Goal: Obtain resource: Download file/media

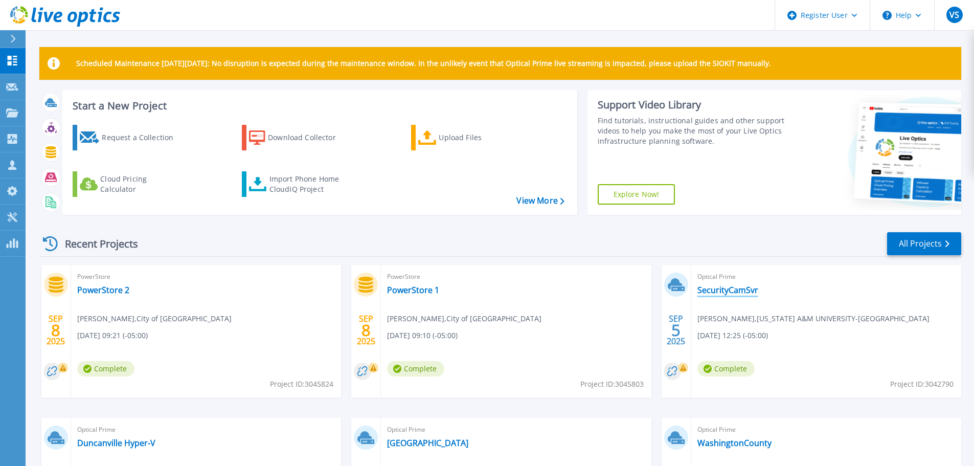
click at [708, 288] on link "SecurityCamSvr" at bounding box center [727, 290] width 61 height 10
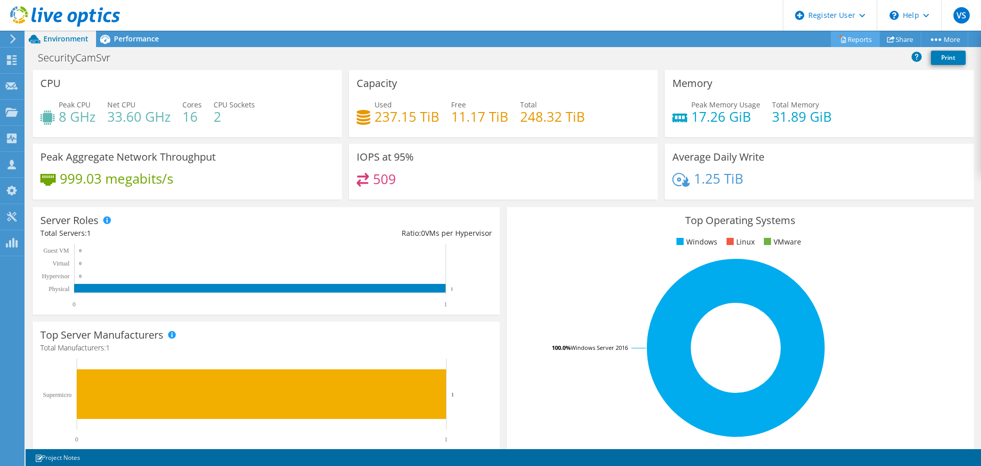
click at [842, 39] on link "Reports" at bounding box center [855, 39] width 49 height 16
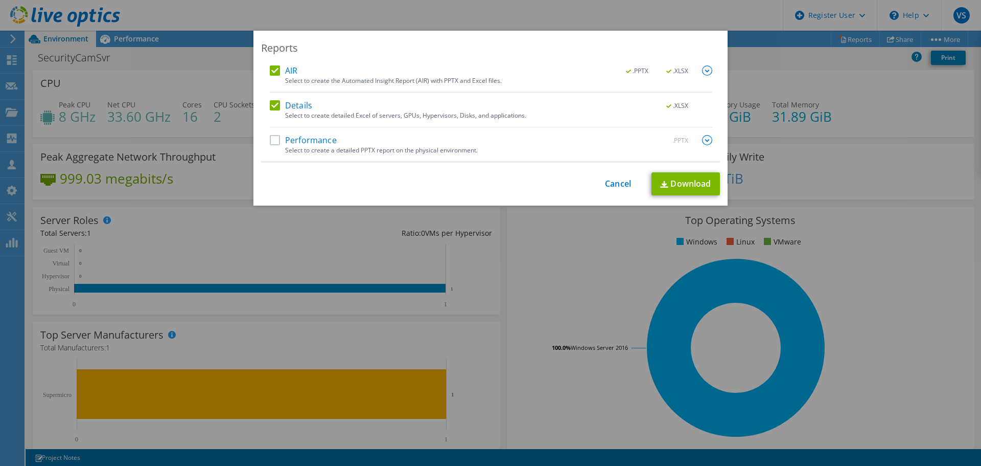
click at [291, 139] on label "Performance" at bounding box center [303, 140] width 67 height 10
click at [0, 0] on input "Performance" at bounding box center [0, 0] width 0 height 0
click at [277, 107] on label "Details" at bounding box center [291, 105] width 42 height 10
click at [0, 0] on input "Details" at bounding box center [0, 0] width 0 height 0
click at [703, 68] on img at bounding box center [707, 70] width 10 height 10
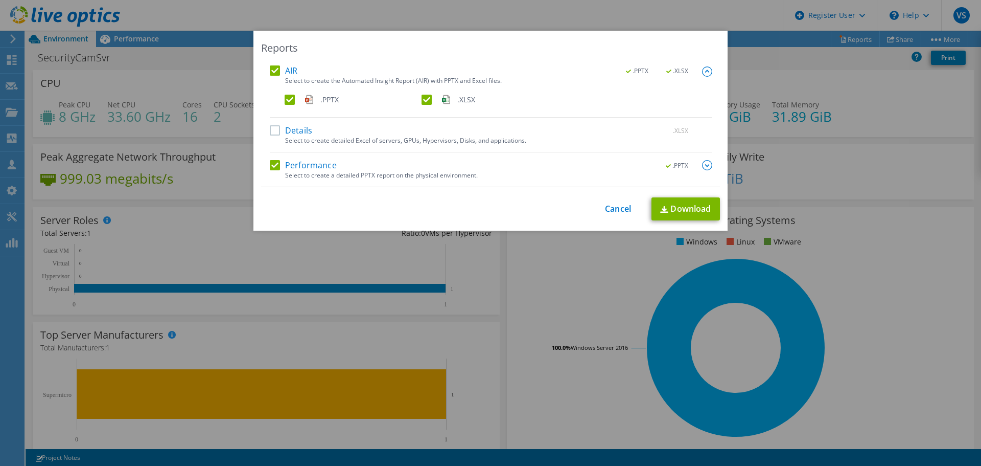
click at [422, 100] on label ".XLSX" at bounding box center [489, 100] width 135 height 10
click at [0, 0] on input ".XLSX" at bounding box center [0, 0] width 0 height 0
click at [698, 212] on link "Download" at bounding box center [686, 208] width 68 height 23
click at [777, 65] on div "Reports AIR .PPTX .XLSX Select to create the Automated Insight Report (AIR) wit…" at bounding box center [490, 233] width 981 height 404
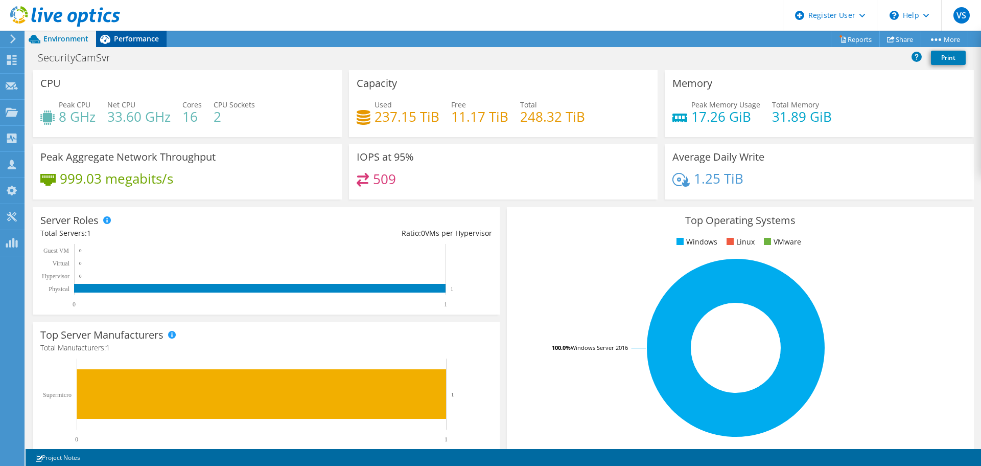
click at [142, 42] on span "Performance" at bounding box center [136, 39] width 45 height 10
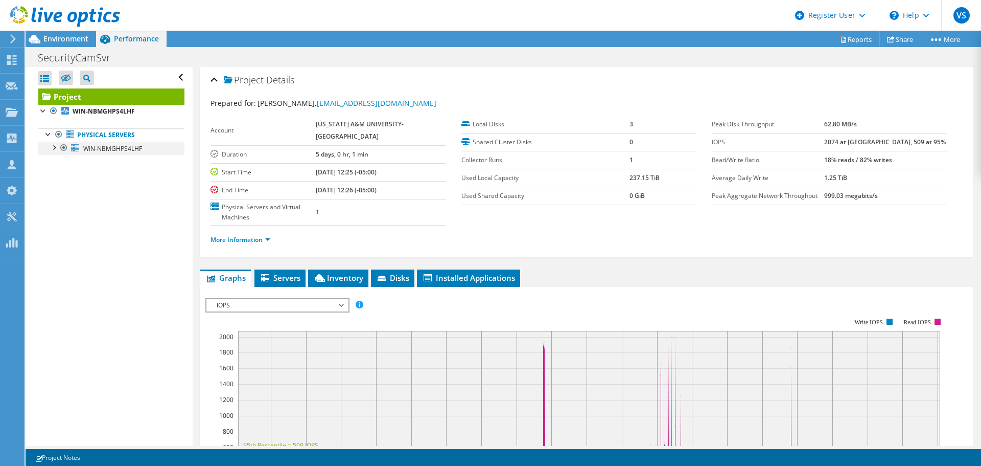
click at [52, 149] on div at bounding box center [54, 147] width 10 height 10
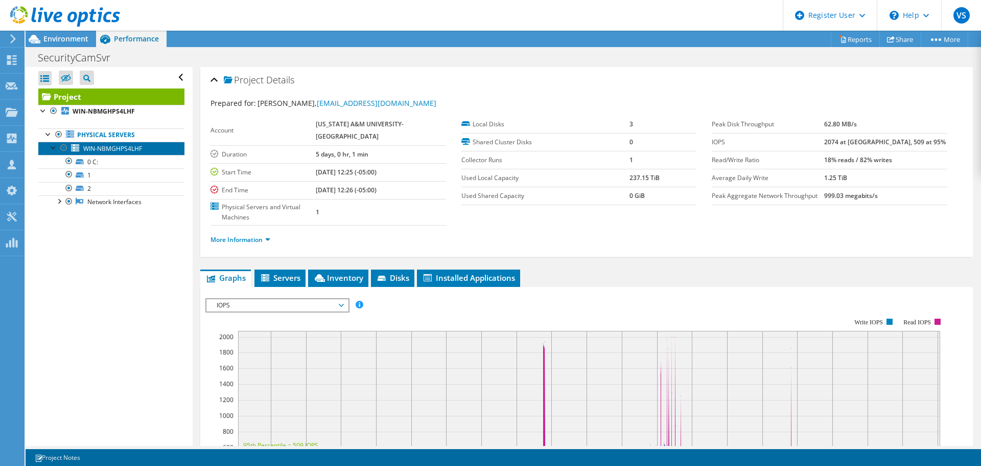
click at [101, 150] on span "WIN-NBMGHPS4LHF" at bounding box center [112, 148] width 59 height 9
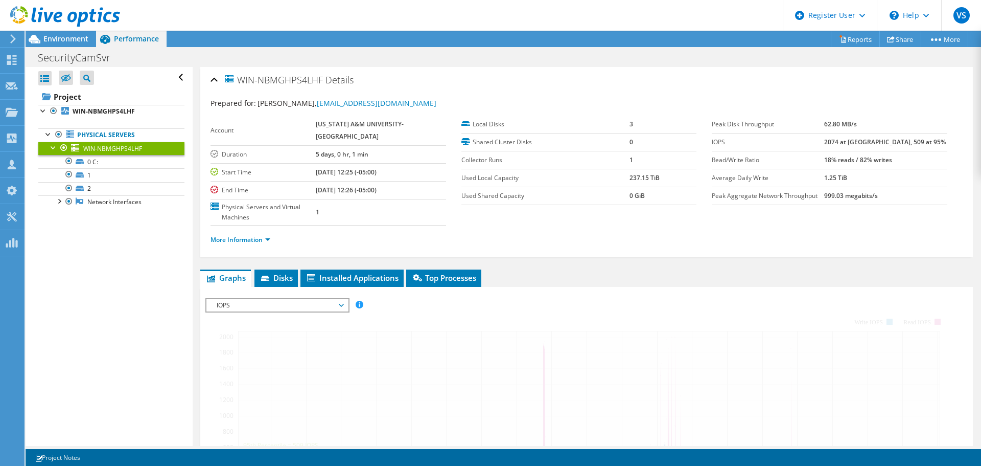
click at [246, 234] on li "More Information" at bounding box center [244, 239] width 66 height 11
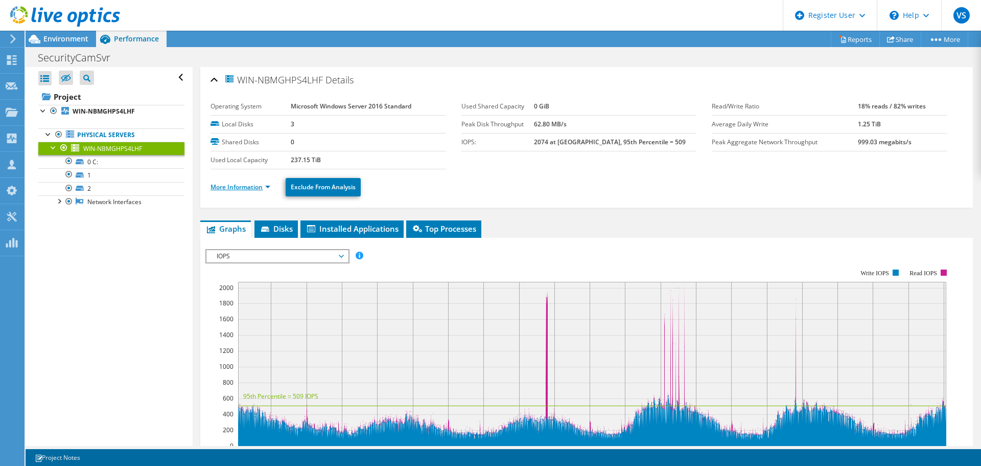
click at [254, 187] on link "More Information" at bounding box center [241, 186] width 60 height 9
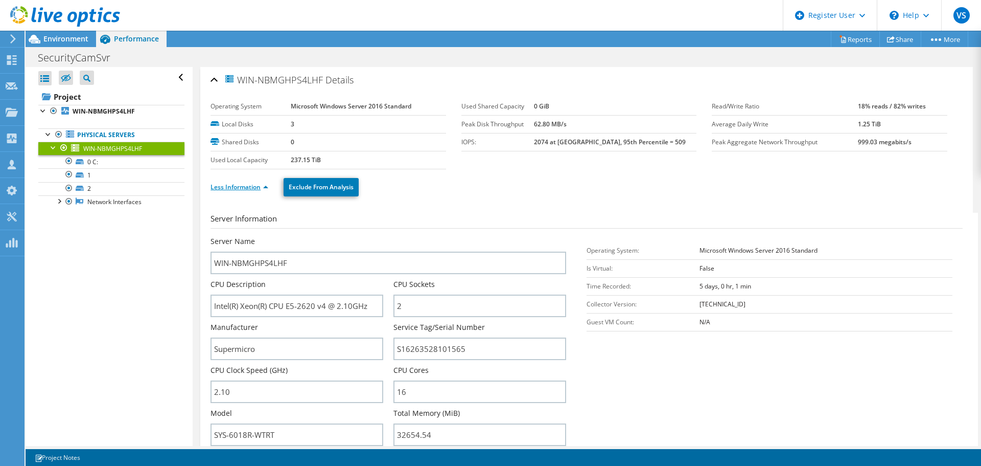
click at [237, 188] on link "Less Information" at bounding box center [240, 186] width 58 height 9
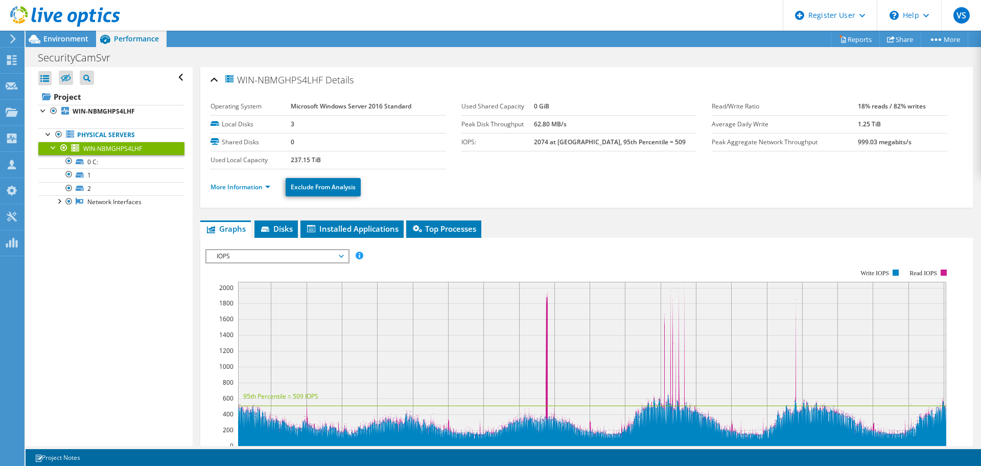
click at [256, 156] on label "Used Local Capacity" at bounding box center [251, 160] width 80 height 10
click at [70, 42] on span "Environment" at bounding box center [65, 39] width 45 height 10
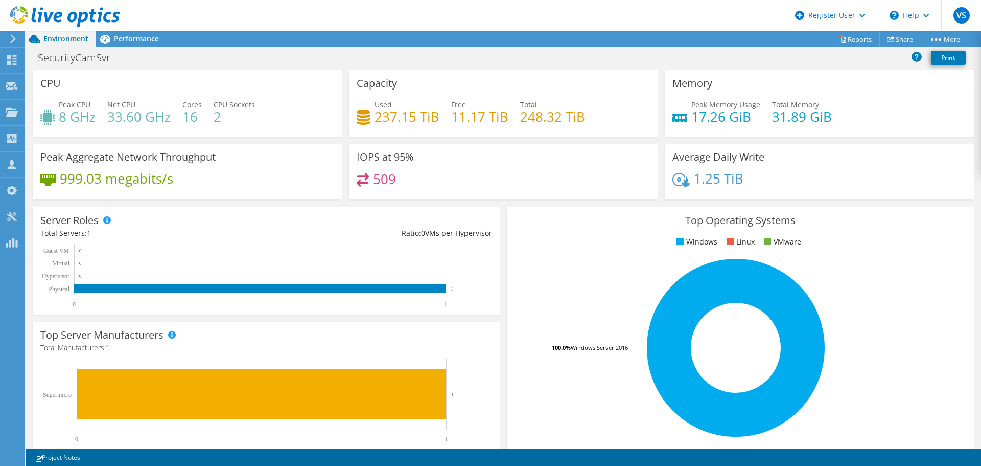
click at [386, 178] on h4 "509" at bounding box center [384, 178] width 23 height 11
click at [129, 31] on div "Performance" at bounding box center [131, 39] width 71 height 16
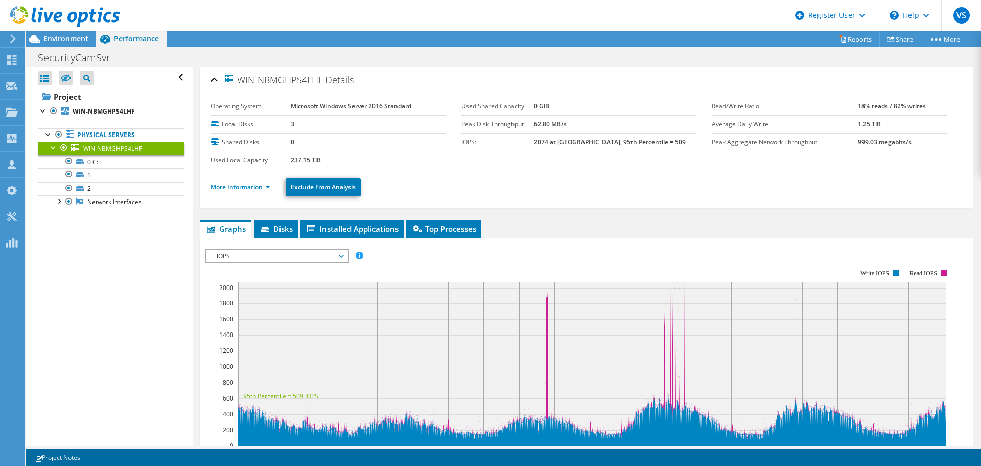
click at [259, 186] on link "More Information" at bounding box center [241, 186] width 60 height 9
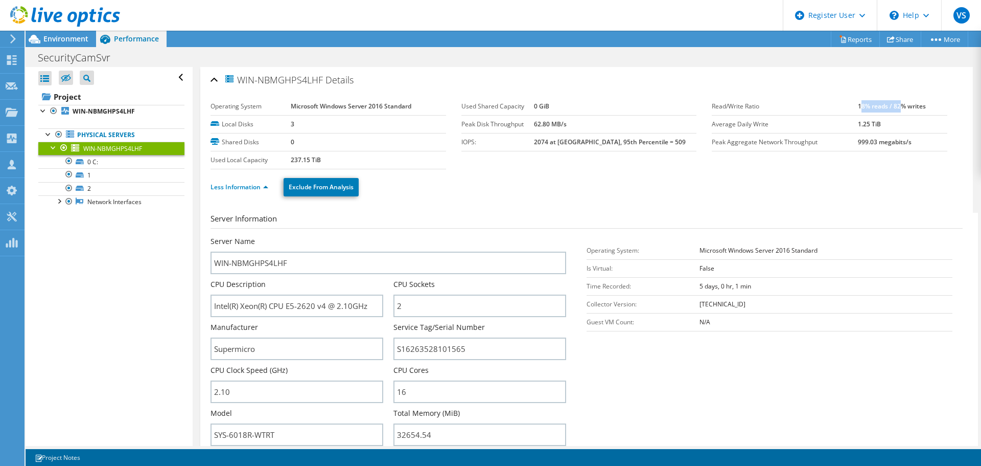
drag, startPoint x: 854, startPoint y: 108, endPoint x: 895, endPoint y: 106, distance: 40.9
click at [895, 106] on b "18% reads / 82% writes" at bounding box center [892, 106] width 68 height 9
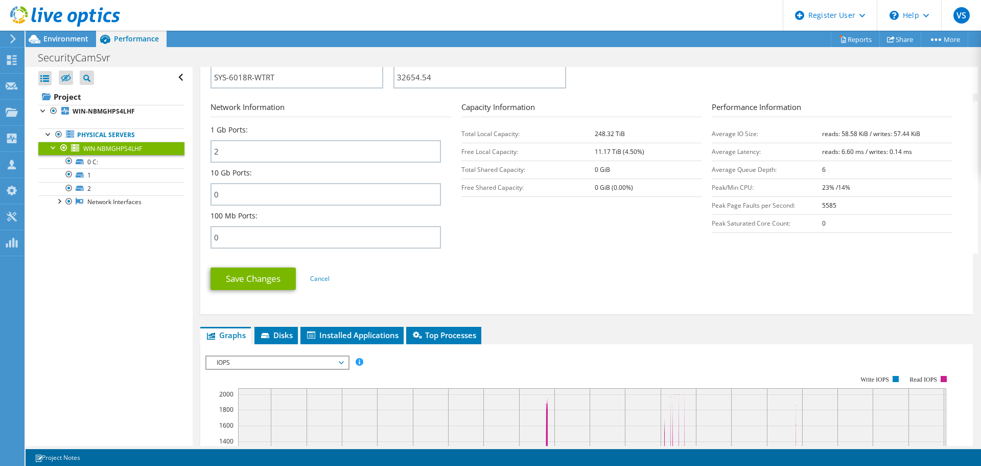
scroll to position [356, 0]
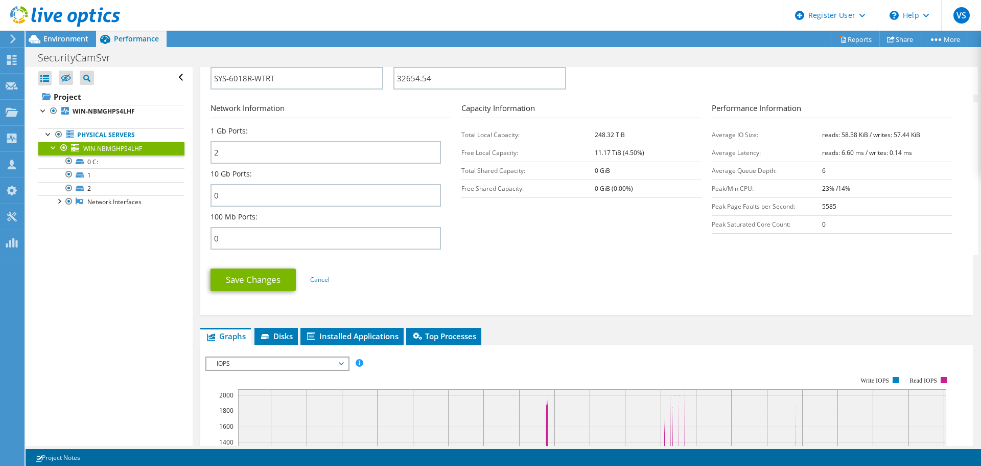
click at [822, 132] on b "reads: 58.58 KiB / writes: 57.44 KiB" at bounding box center [871, 134] width 98 height 9
drag, startPoint x: 819, startPoint y: 132, endPoint x: 908, endPoint y: 139, distance: 88.7
click at [908, 139] on td "reads: 58.58 KiB / writes: 57.44 KiB" at bounding box center [887, 135] width 130 height 18
click at [581, 222] on section "Network Information 1 Gb Ports: 2 10 Gb Ports: 0 100 Mb Ports: 0 Capacity Infor…" at bounding box center [590, 178] width 758 height 152
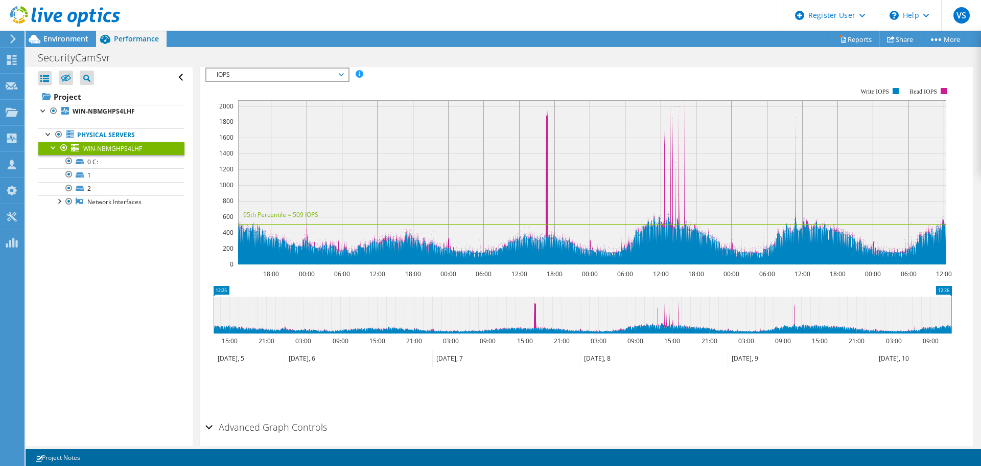
scroll to position [640, 0]
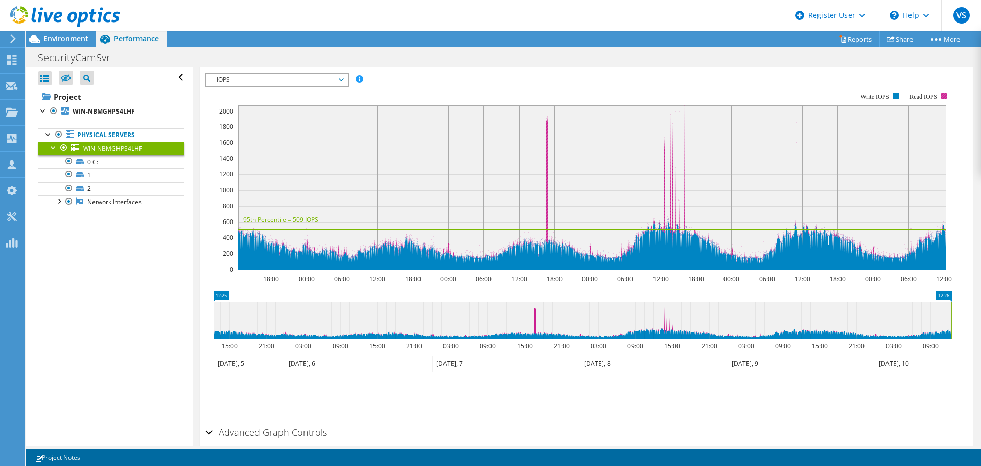
click at [930, 94] on text "Read IOPS" at bounding box center [924, 96] width 28 height 7
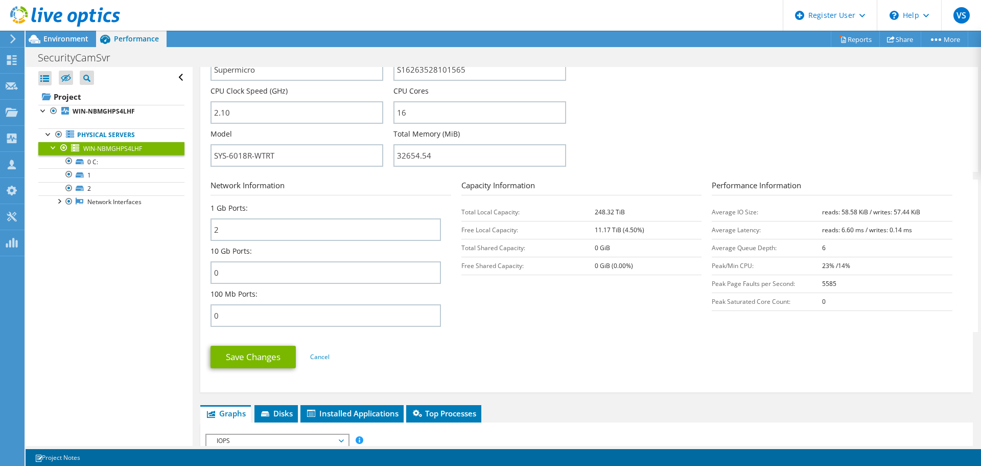
scroll to position [0, 0]
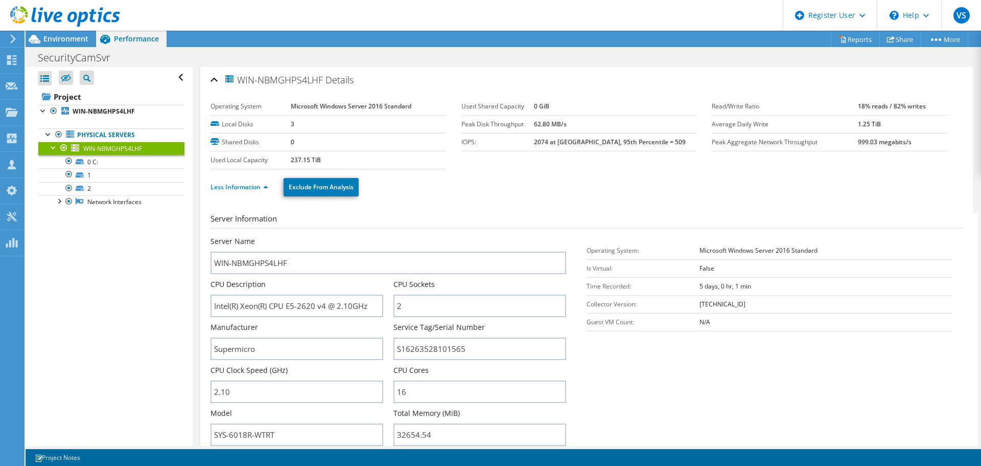
click at [563, 145] on b "2074 at [GEOGRAPHIC_DATA], 95th Percentile = 509" at bounding box center [610, 142] width 152 height 9
click at [726, 125] on label "Average Daily Write" at bounding box center [785, 124] width 146 height 10
click at [60, 44] on div "Environment" at bounding box center [61, 39] width 71 height 16
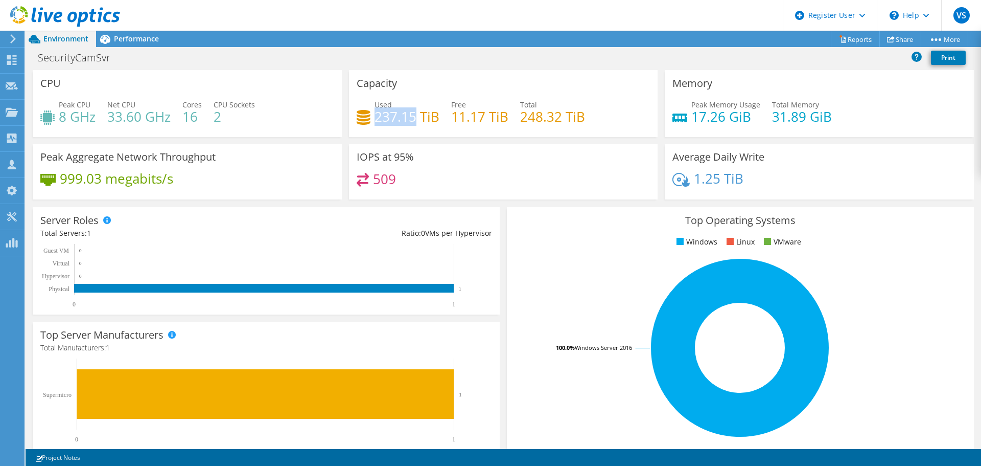
drag, startPoint x: 374, startPoint y: 117, endPoint x: 412, endPoint y: 116, distance: 38.3
click at [412, 116] on h4 "237.15 TiB" at bounding box center [407, 116] width 65 height 11
click at [158, 44] on div "Performance" at bounding box center [131, 39] width 71 height 16
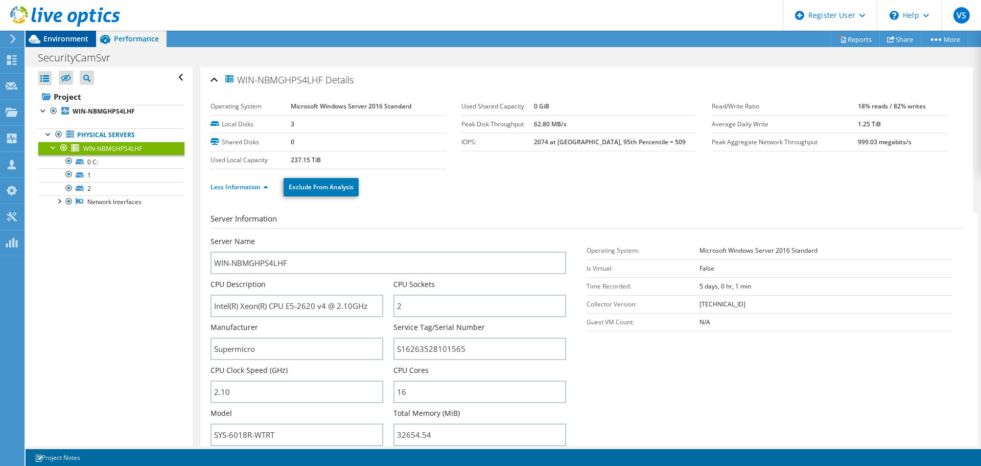
click at [54, 42] on span "Environment" at bounding box center [65, 39] width 45 height 10
